Goal: Task Accomplishment & Management: Complete application form

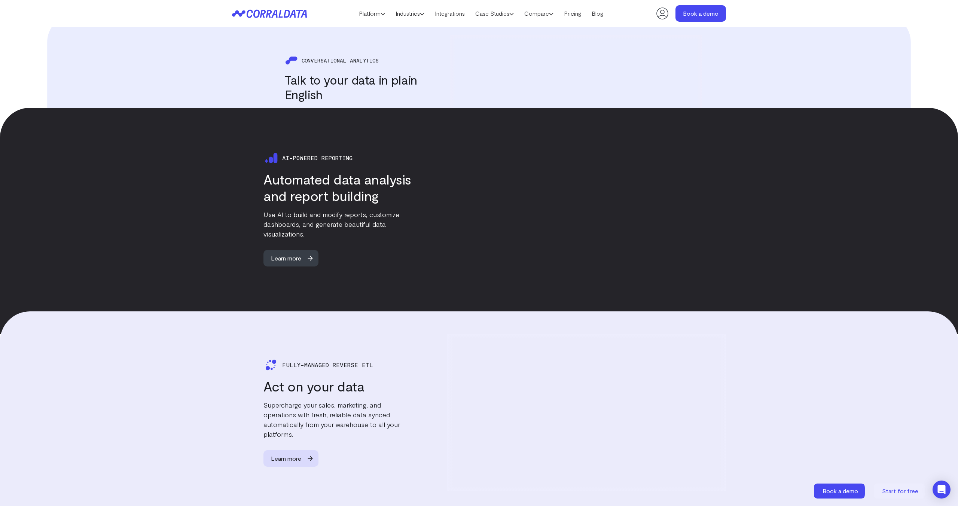
scroll to position [1045, 0]
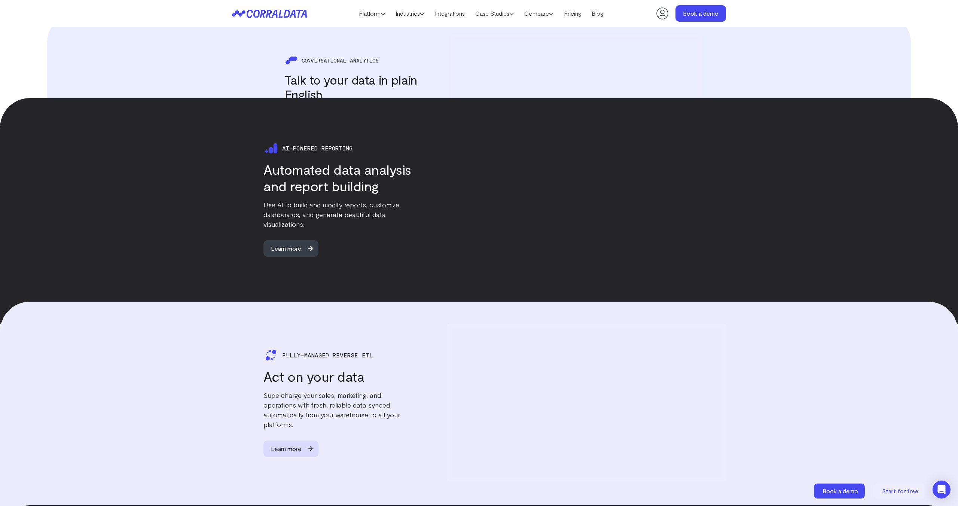
click at [663, 16] on icon at bounding box center [662, 13] width 15 height 15
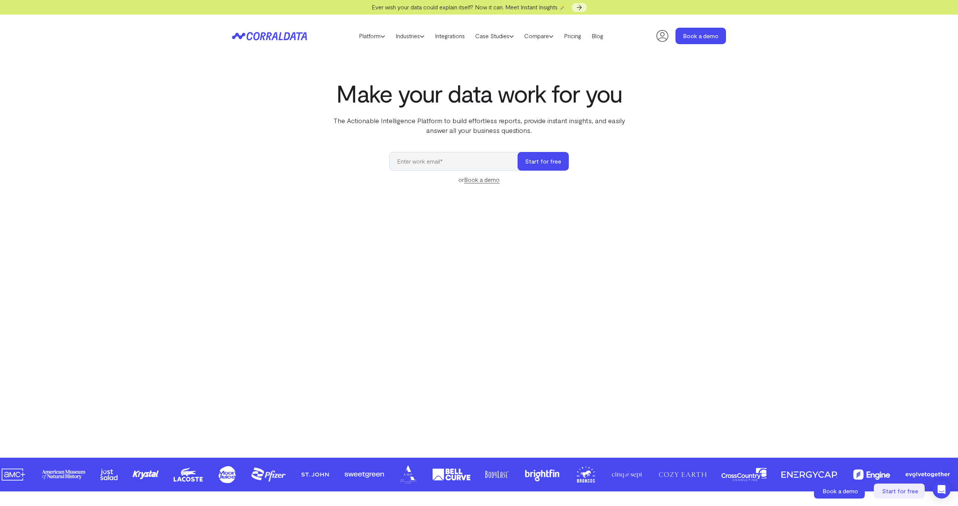
click at [284, 40] on header "Platform AI Reporting Use AI to effortlessly answer any business questions from…" at bounding box center [479, 36] width 494 height 43
click at [277, 35] on icon at bounding box center [269, 36] width 75 height 9
click at [472, 164] on input "email" at bounding box center [457, 161] width 136 height 19
type input "[PERSON_NAME][EMAIL_ADDRESS][DOMAIN_NAME]"
click at [531, 166] on button "Start for free" at bounding box center [542, 161] width 51 height 19
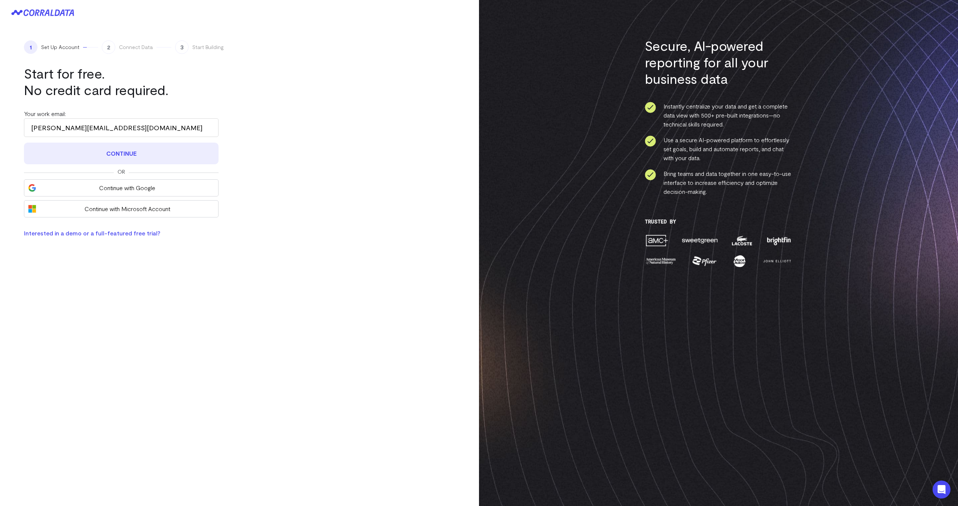
click at [165, 159] on button "Continue" at bounding box center [121, 154] width 195 height 22
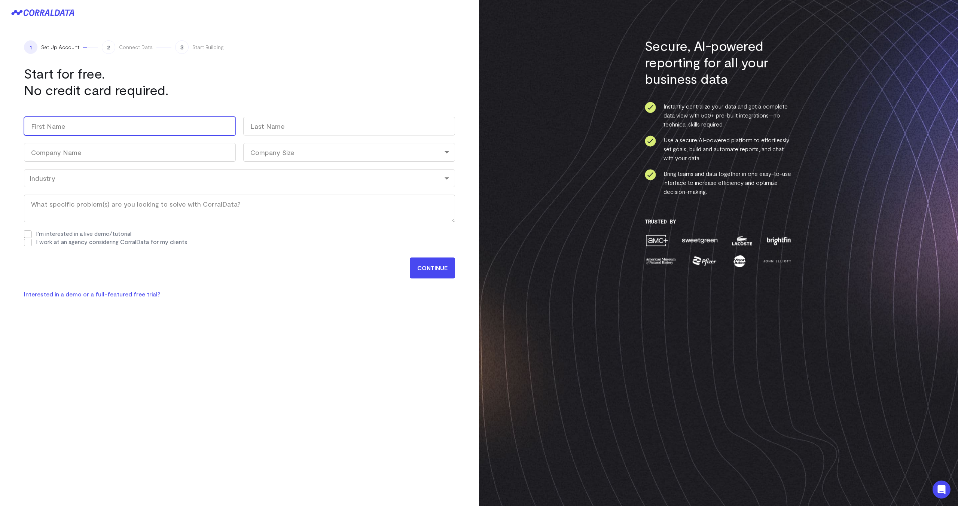
click at [139, 131] on input "First" at bounding box center [130, 126] width 212 height 19
type input "[PERSON_NAME]"
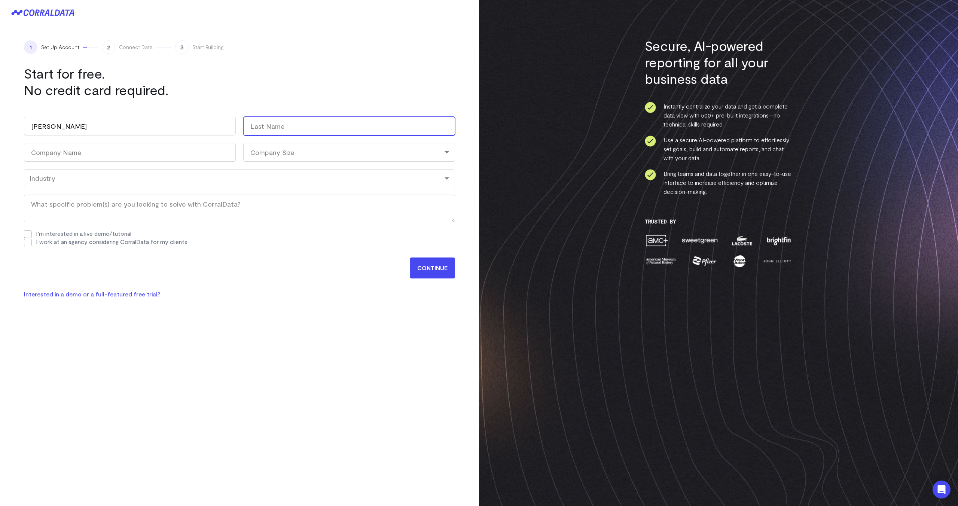
type input "[PERSON_NAME]"
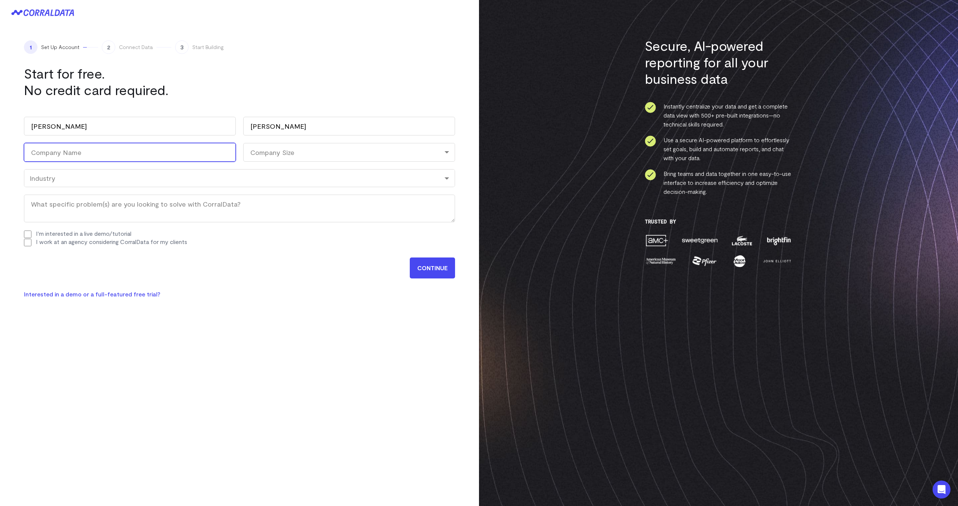
click at [108, 154] on input "Company Name (Required)" at bounding box center [130, 152] width 212 height 19
type input "Invisible"
click at [278, 160] on div "Company Size" at bounding box center [349, 152] width 212 height 19
click at [272, 230] on li "501-5000" at bounding box center [349, 230] width 212 height 15
select select "501-5000"
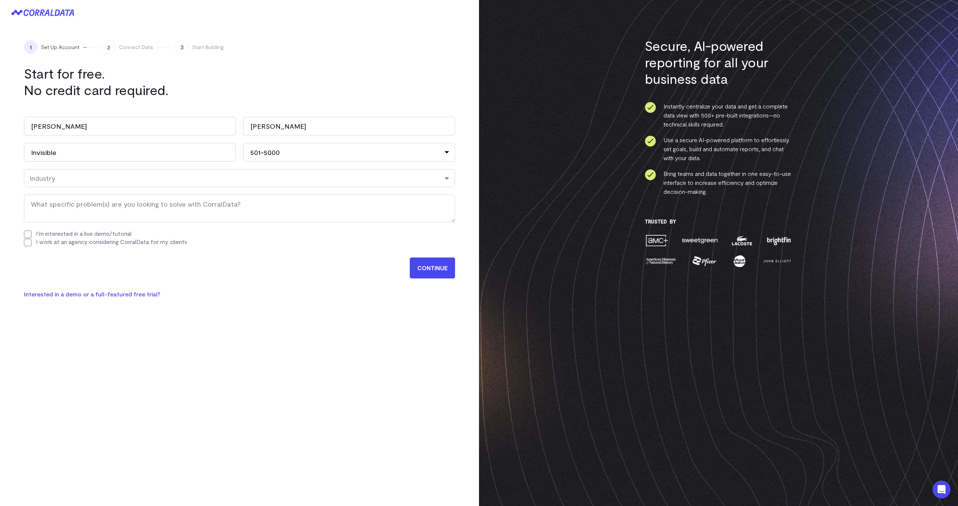
click at [123, 174] on div "Industry" at bounding box center [240, 178] width 420 height 8
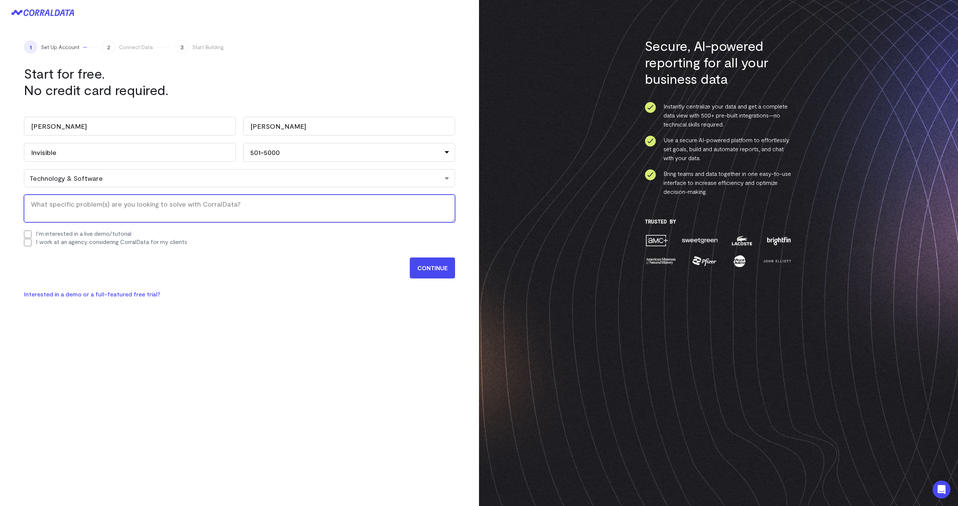
click at [62, 210] on textarea "What specific problem(s) are you looking to solve with CorralData? (Required)" at bounding box center [239, 209] width 431 height 28
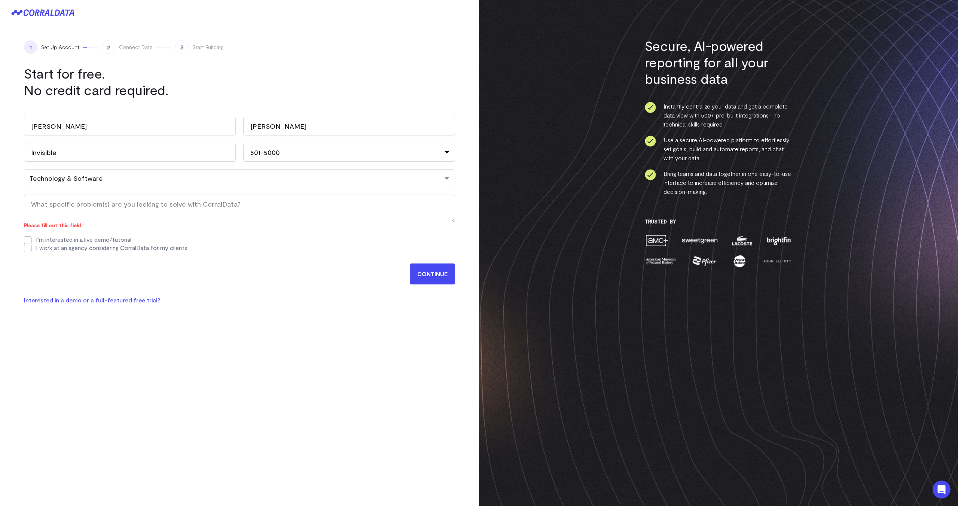
click at [138, 338] on div "1 Set Up Account 2 Connect Data 3 Start Building Start for free. No credit card…" at bounding box center [239, 253] width 479 height 506
click at [141, 360] on div "1 Set Up Account 2 Connect Data 3 Start Building Start for free. No credit card…" at bounding box center [239, 253] width 479 height 506
click at [431, 274] on input "CONTINUE" at bounding box center [432, 273] width 45 height 21
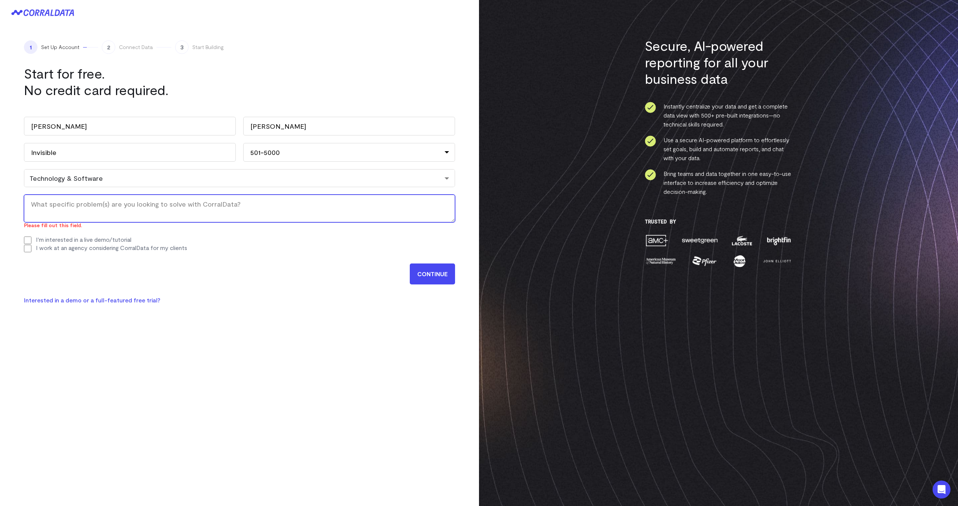
click at [147, 209] on textarea "What specific problem(s) are you looking to solve with CorralData? (Required)" at bounding box center [239, 209] width 431 height 28
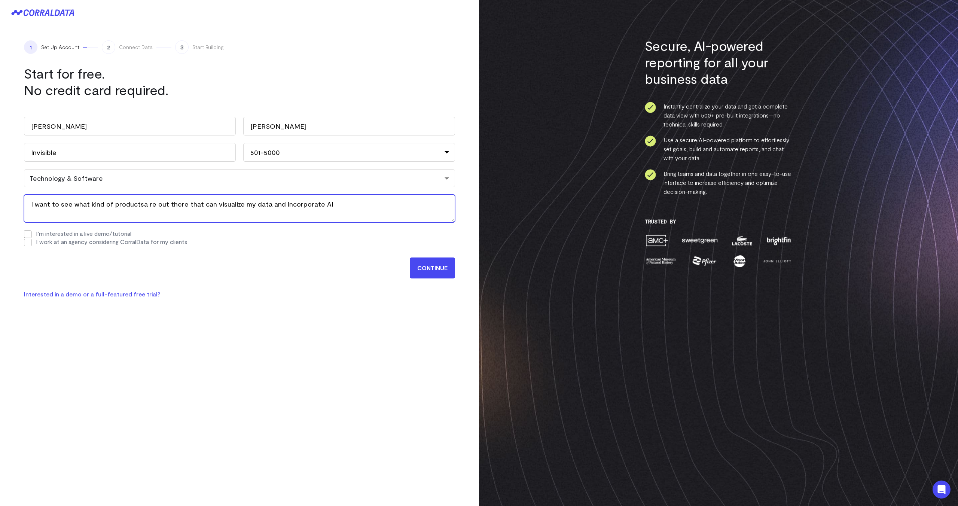
click at [139, 203] on textarea "I want to see what kind of productsa re out there that can visualize my data an…" at bounding box center [239, 209] width 431 height 28
type textarea "I want to see what kind of products are out there that can visualize my data an…"
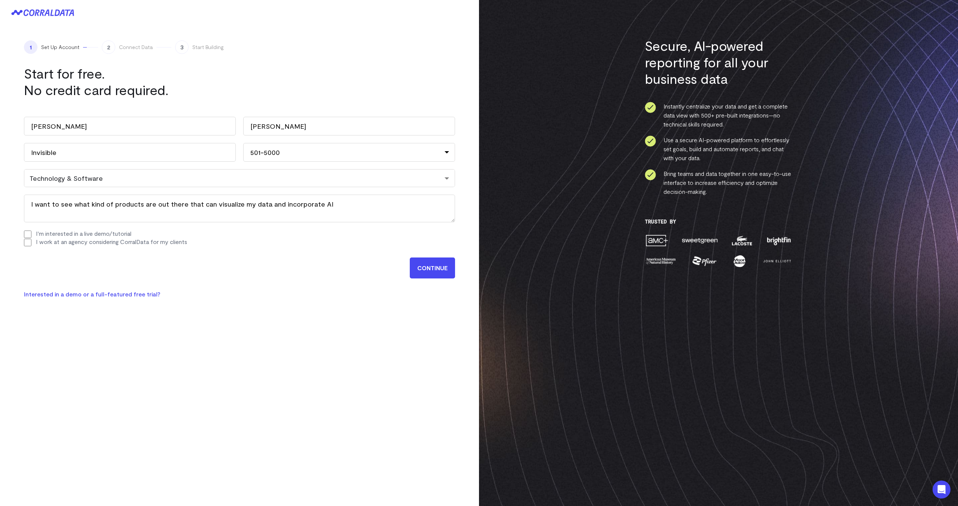
click at [433, 272] on input "CONTINUE" at bounding box center [432, 267] width 45 height 21
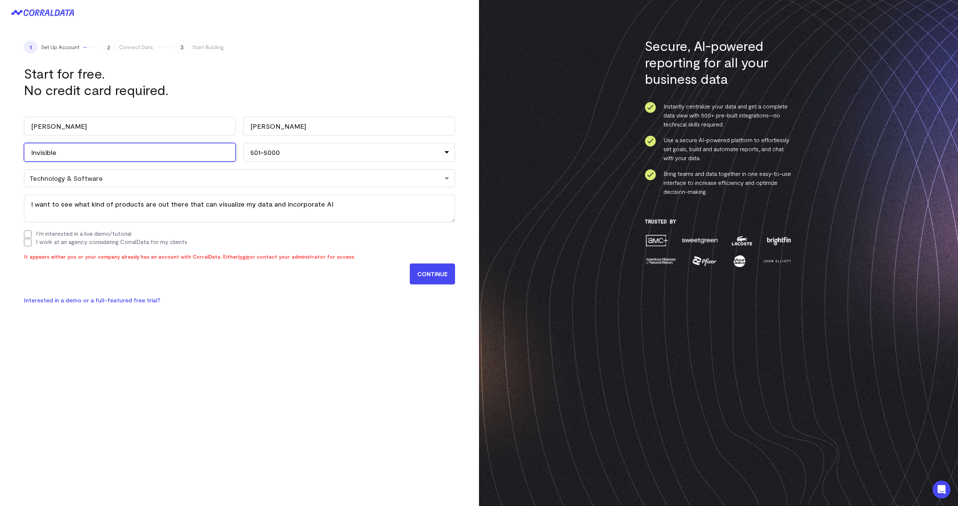
click at [51, 152] on input "Invisible" at bounding box center [130, 152] width 212 height 19
type input "B"
type input "PlummerAI"
click at [421, 274] on input "CONTINUE" at bounding box center [432, 273] width 45 height 21
